Goal: Navigation & Orientation: Find specific page/section

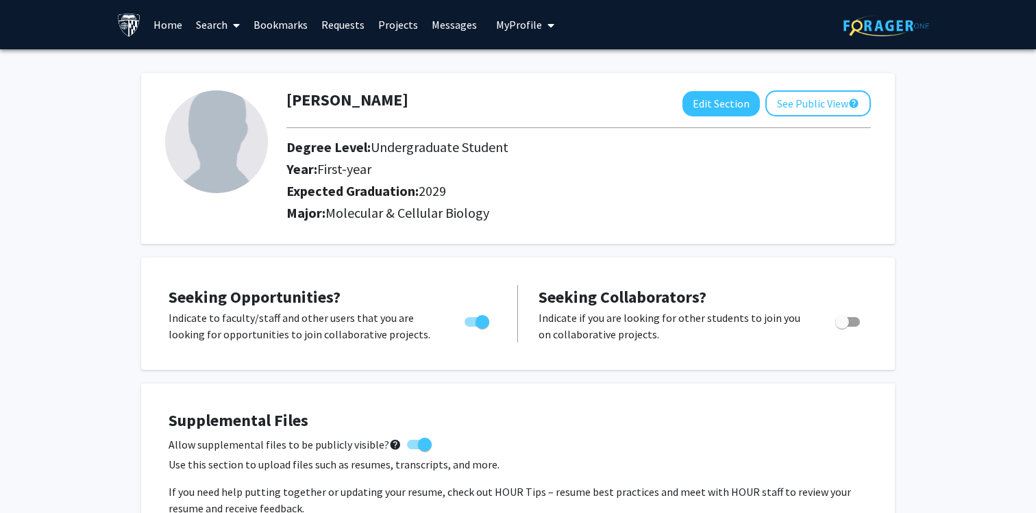
click at [175, 25] on link "Home" at bounding box center [168, 25] width 42 height 48
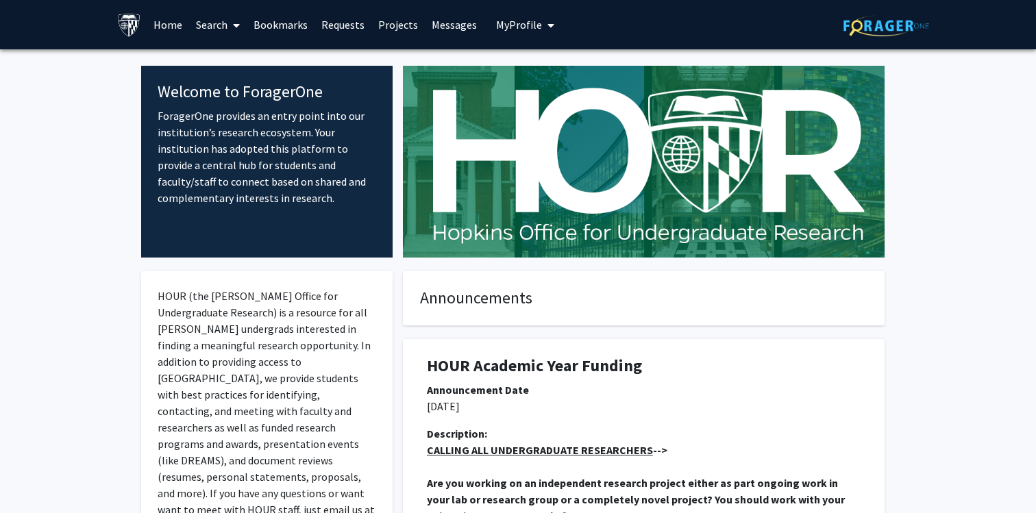
click at [373, 18] on link "Projects" at bounding box center [397, 25] width 53 height 48
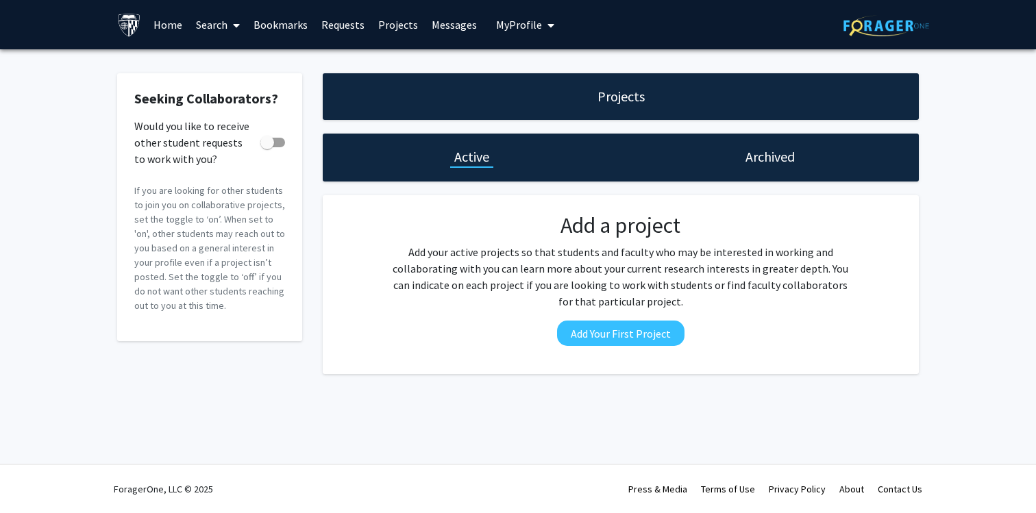
click at [283, 26] on link "Bookmarks" at bounding box center [281, 25] width 68 height 48
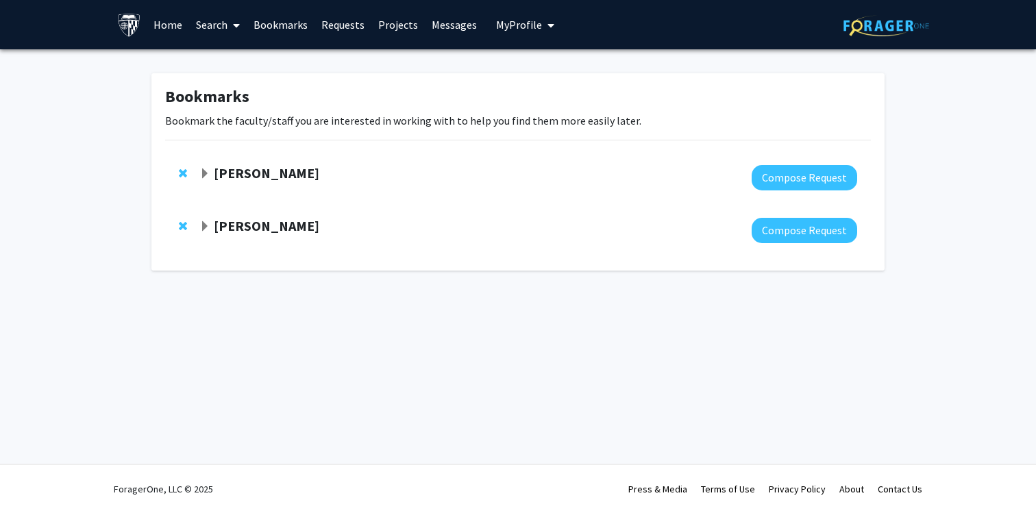
click at [333, 28] on link "Requests" at bounding box center [343, 25] width 57 height 48
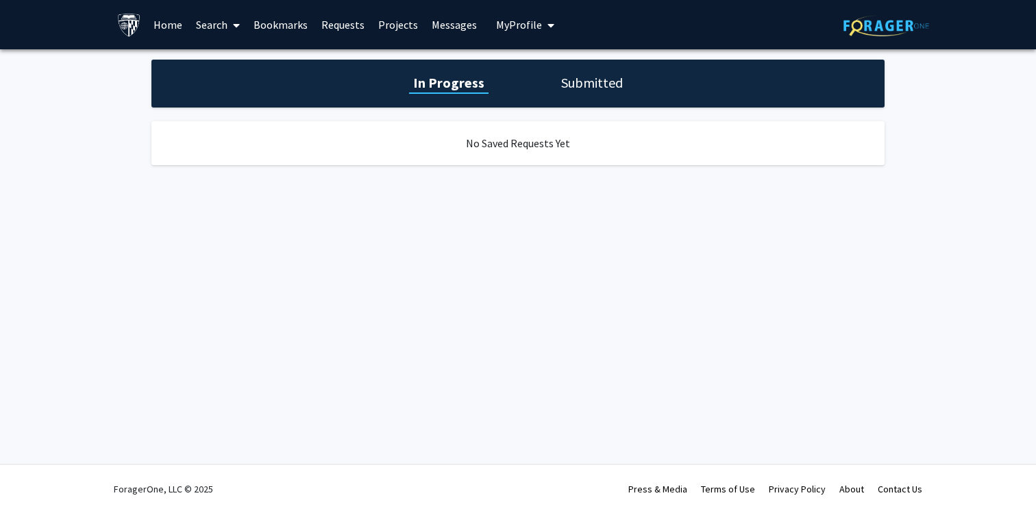
click at [264, 23] on link "Bookmarks" at bounding box center [281, 25] width 68 height 48
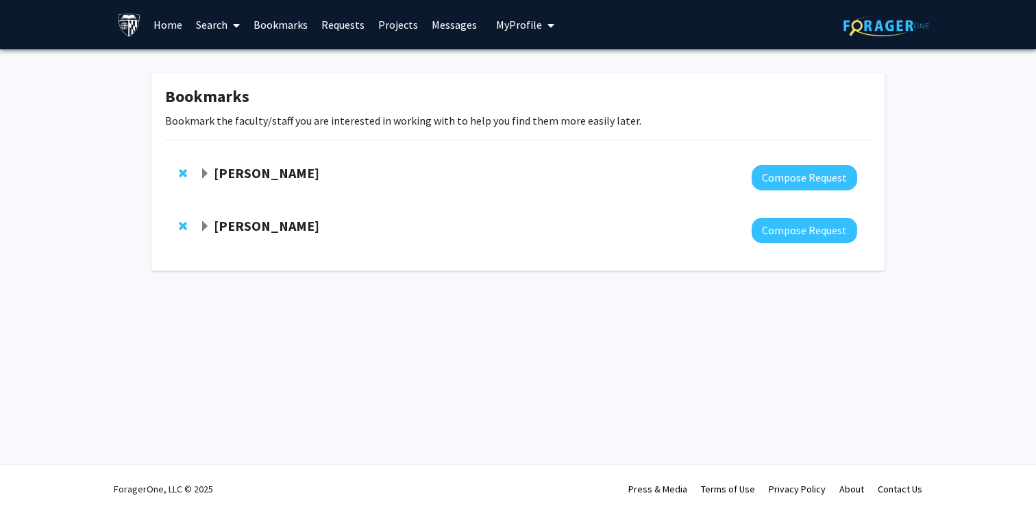
click at [217, 28] on link "Search" at bounding box center [218, 25] width 58 height 48
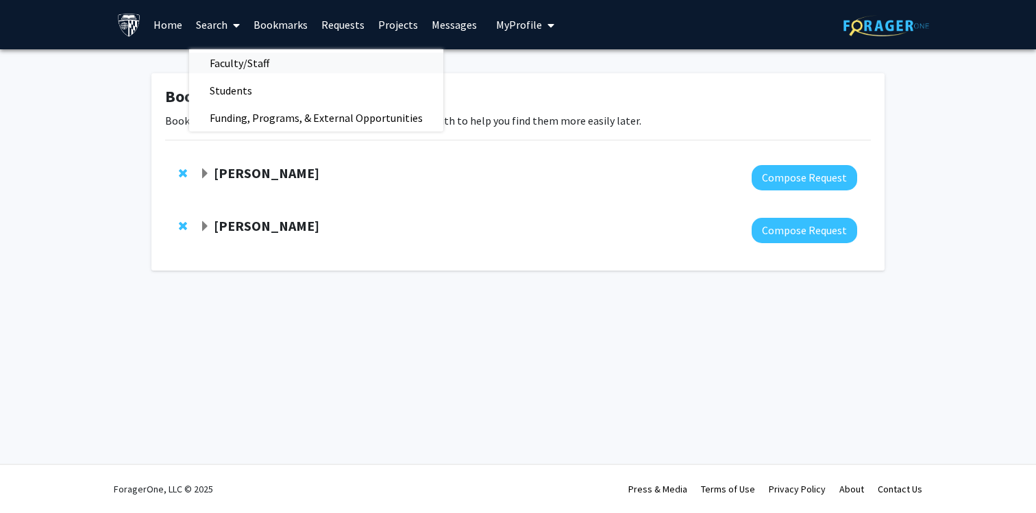
click at [242, 64] on span "Faculty/Staff" at bounding box center [239, 62] width 101 height 27
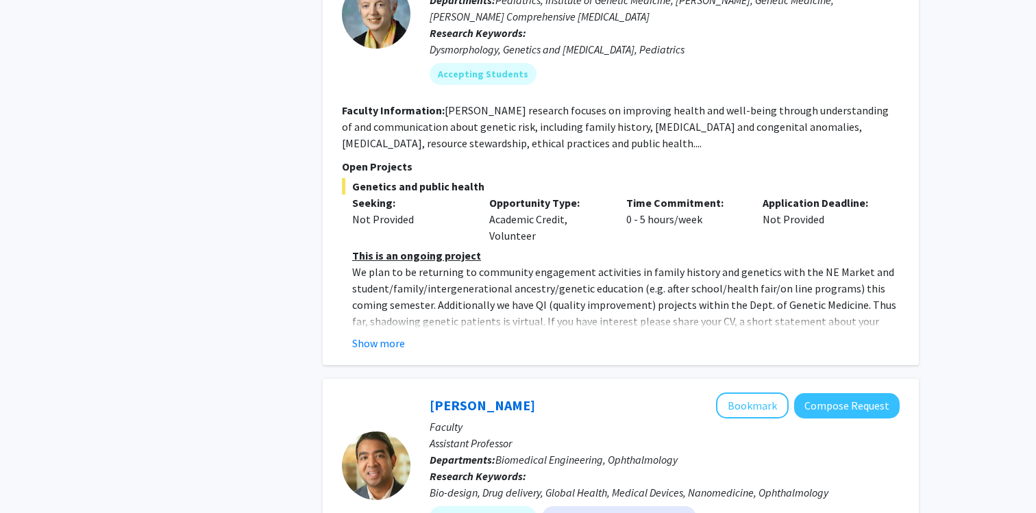
scroll to position [836, 0]
